Goal: Task Accomplishment & Management: Manage account settings

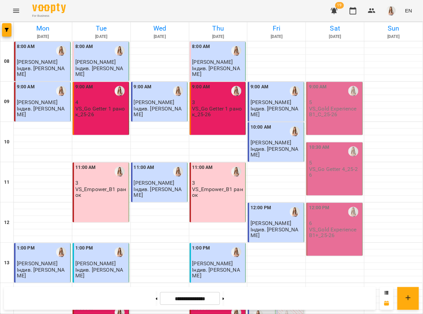
scroll to position [224, 0]
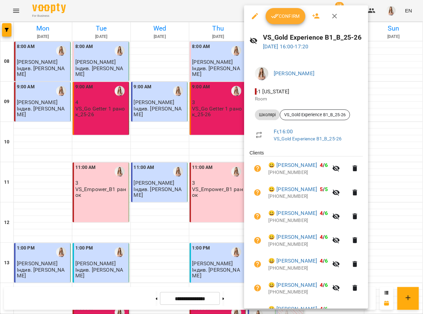
click at [279, 13] on span "Confirm" at bounding box center [285, 16] width 29 height 8
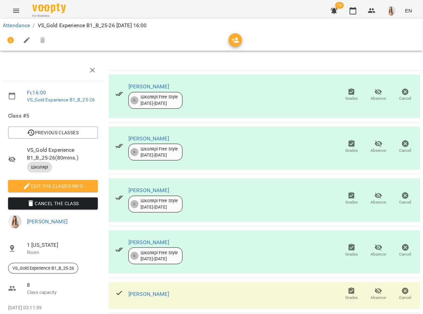
click at [28, 40] on icon "button" at bounding box center [27, 40] width 6 height 6
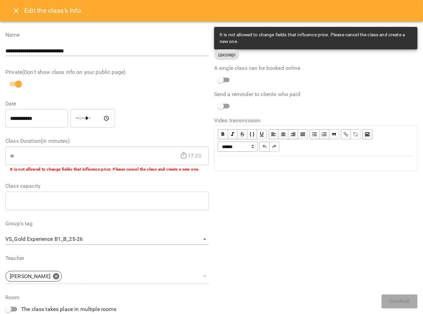
click at [262, 164] on div "Edit text" at bounding box center [316, 164] width 196 height 8
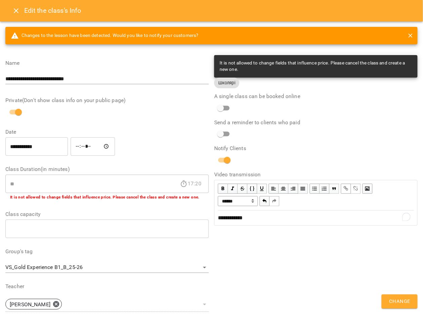
click at [403, 300] on span "Change" at bounding box center [399, 301] width 21 height 9
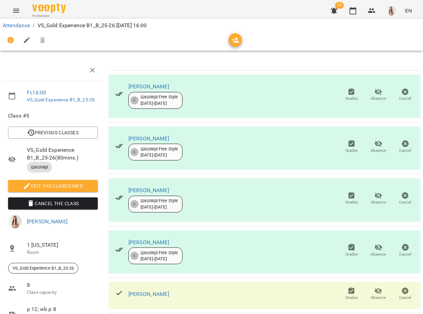
click at [11, 6] on button "Menu" at bounding box center [16, 11] width 16 height 16
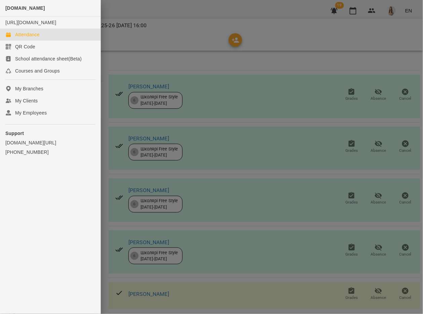
click at [26, 37] on link "Attendance" at bounding box center [50, 35] width 100 height 12
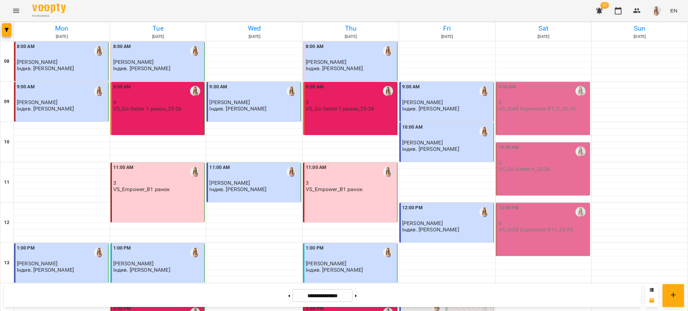
click at [22, 7] on button "Menu" at bounding box center [16, 11] width 16 height 16
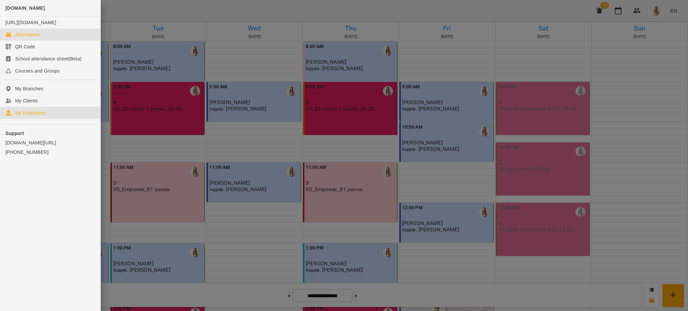
click at [26, 116] on div "My Employees" at bounding box center [31, 113] width 32 height 7
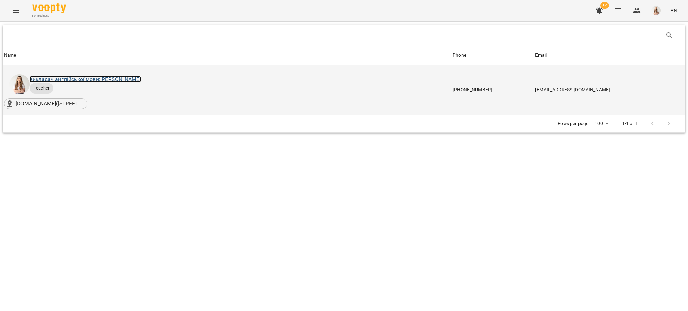
click at [102, 76] on link "викладач англійської мови: [PERSON_NAME]" at bounding box center [86, 79] width 112 height 6
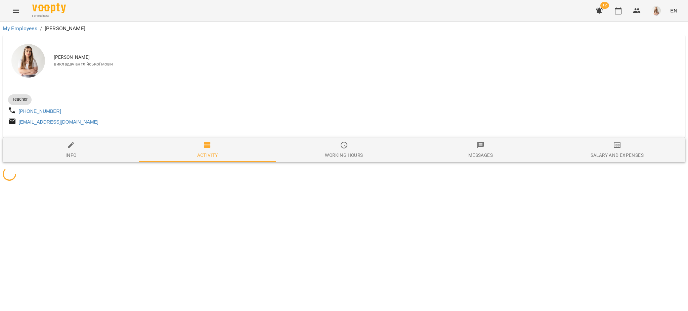
click at [422, 159] on div "Salary and Expenses" at bounding box center [617, 155] width 53 height 8
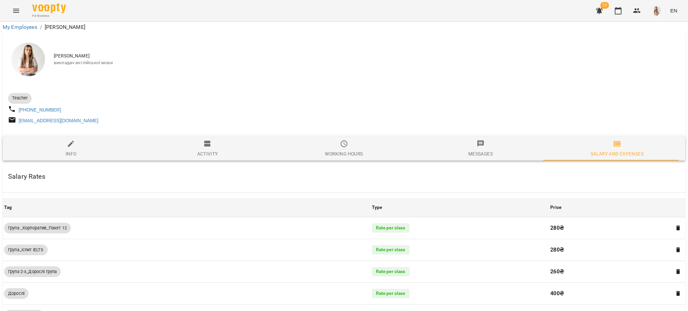
scroll to position [482, 0]
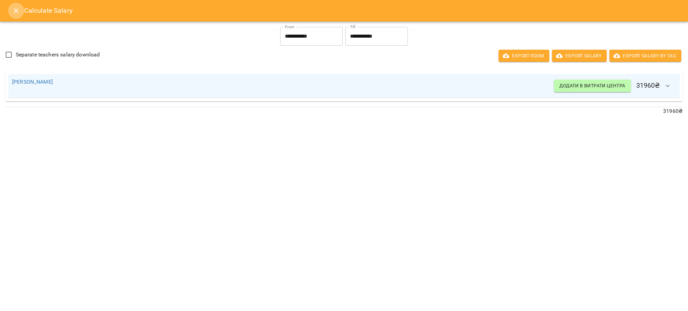
click at [20, 11] on button "Close" at bounding box center [16, 11] width 16 height 16
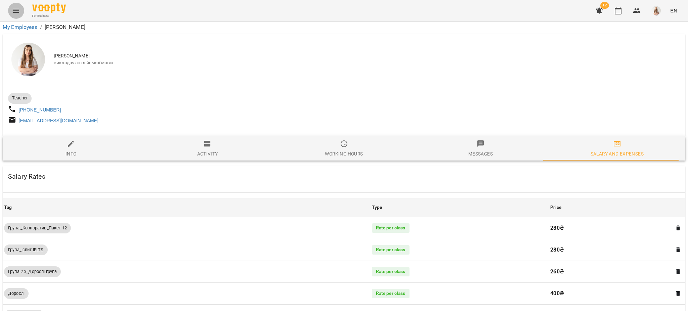
click at [18, 11] on icon "Menu" at bounding box center [16, 11] width 8 height 8
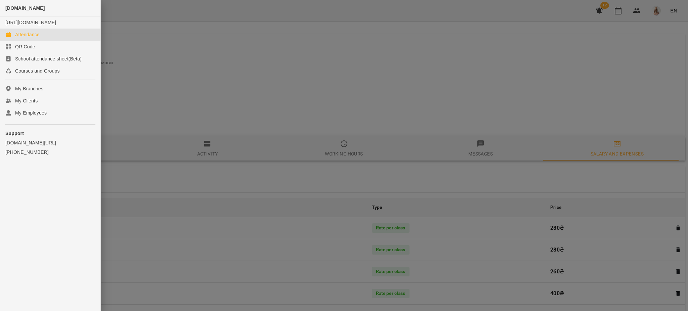
click at [23, 38] on div "Attendance" at bounding box center [27, 34] width 25 height 7
